Goal: Task Accomplishment & Management: Use online tool/utility

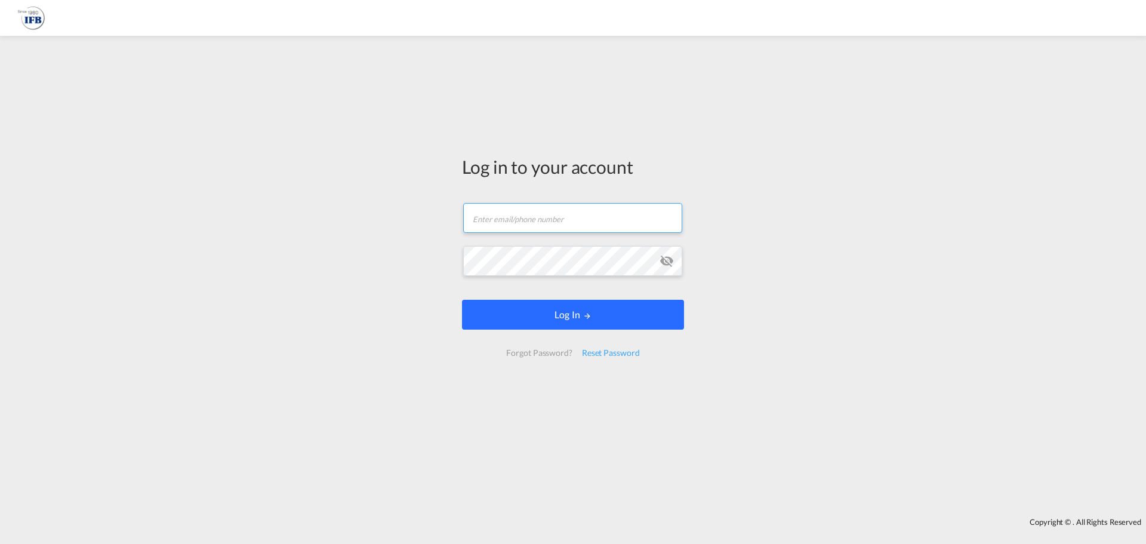
type input "[PERSON_NAME][EMAIL_ADDRESS][DOMAIN_NAME]"
click at [526, 315] on button "Log In" at bounding box center [573, 315] width 222 height 30
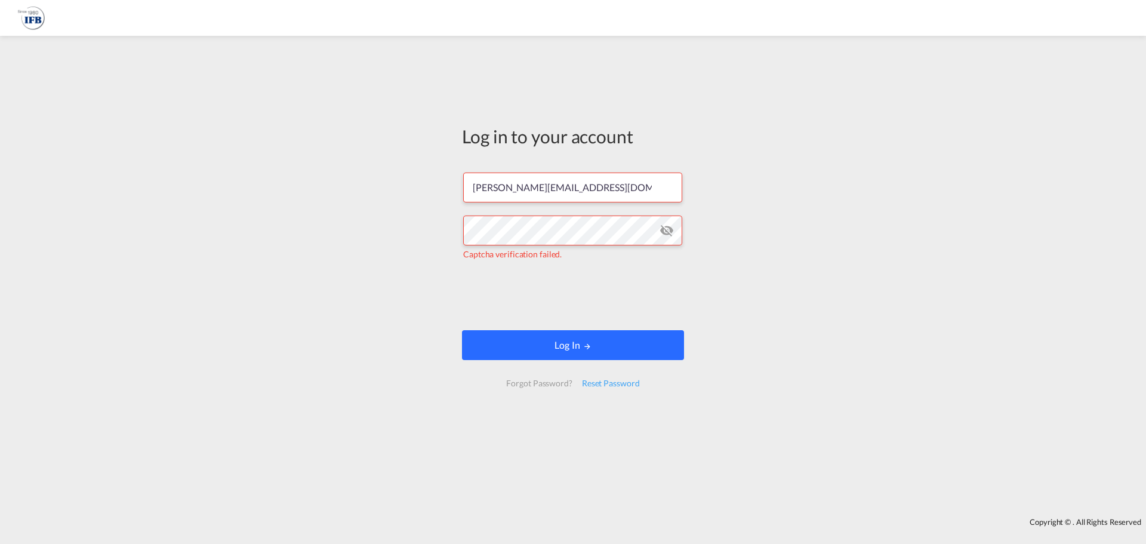
click at [553, 344] on button "Log In" at bounding box center [573, 345] width 222 height 30
